Goal: Task Accomplishment & Management: Use online tool/utility

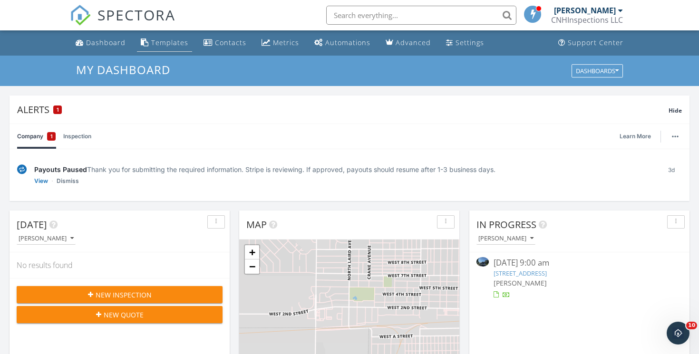
click at [172, 43] on div "Templates" at bounding box center [169, 42] width 37 height 9
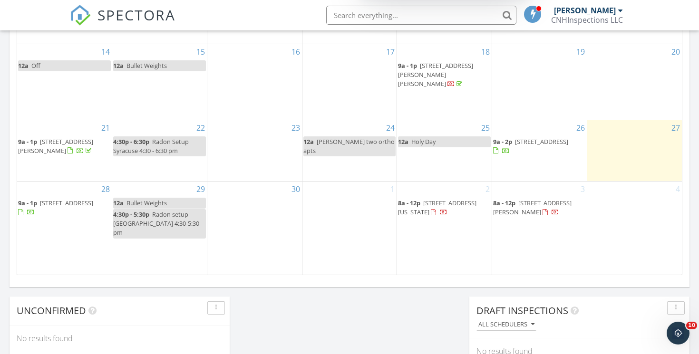
scroll to position [678, 0]
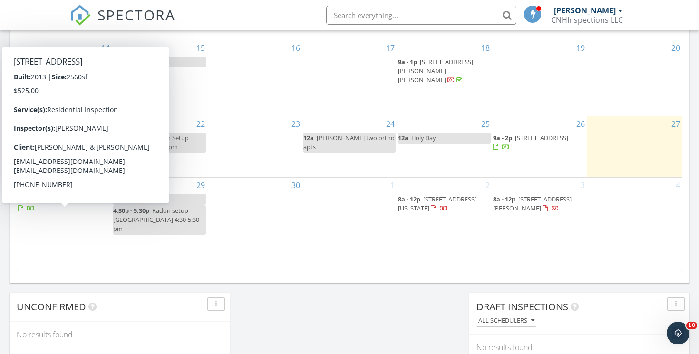
click at [78, 203] on span "[STREET_ADDRESS]" at bounding box center [66, 199] width 53 height 9
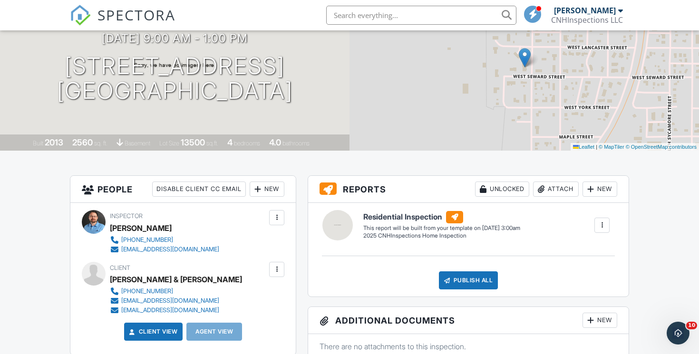
scroll to position [40, 0]
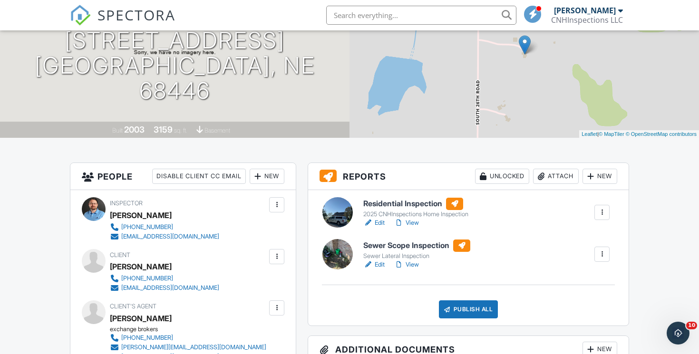
scroll to position [117, 0]
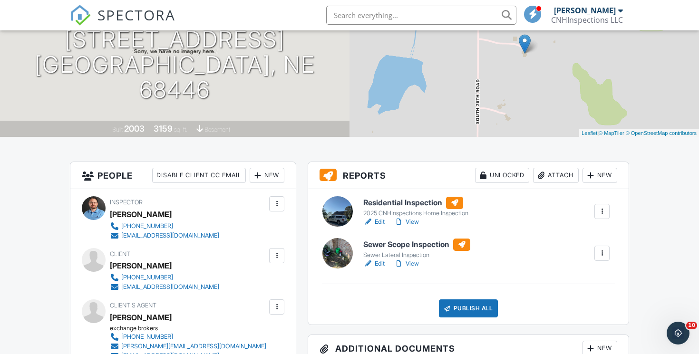
click at [418, 267] on link "View" at bounding box center [406, 264] width 25 height 10
